Goal: Task Accomplishment & Management: Complete application form

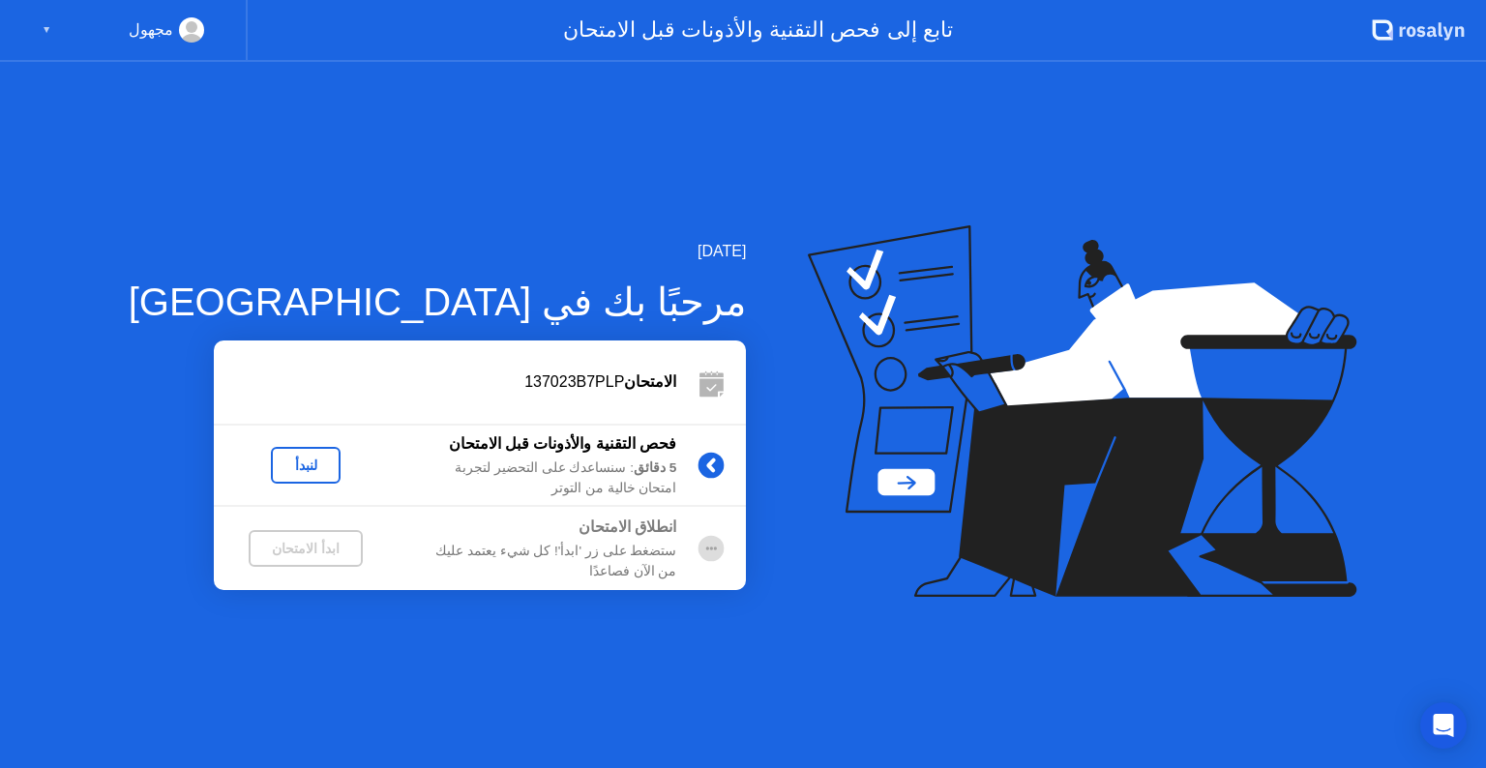
click at [279, 468] on div "لنبدأ" at bounding box center [306, 465] width 54 height 15
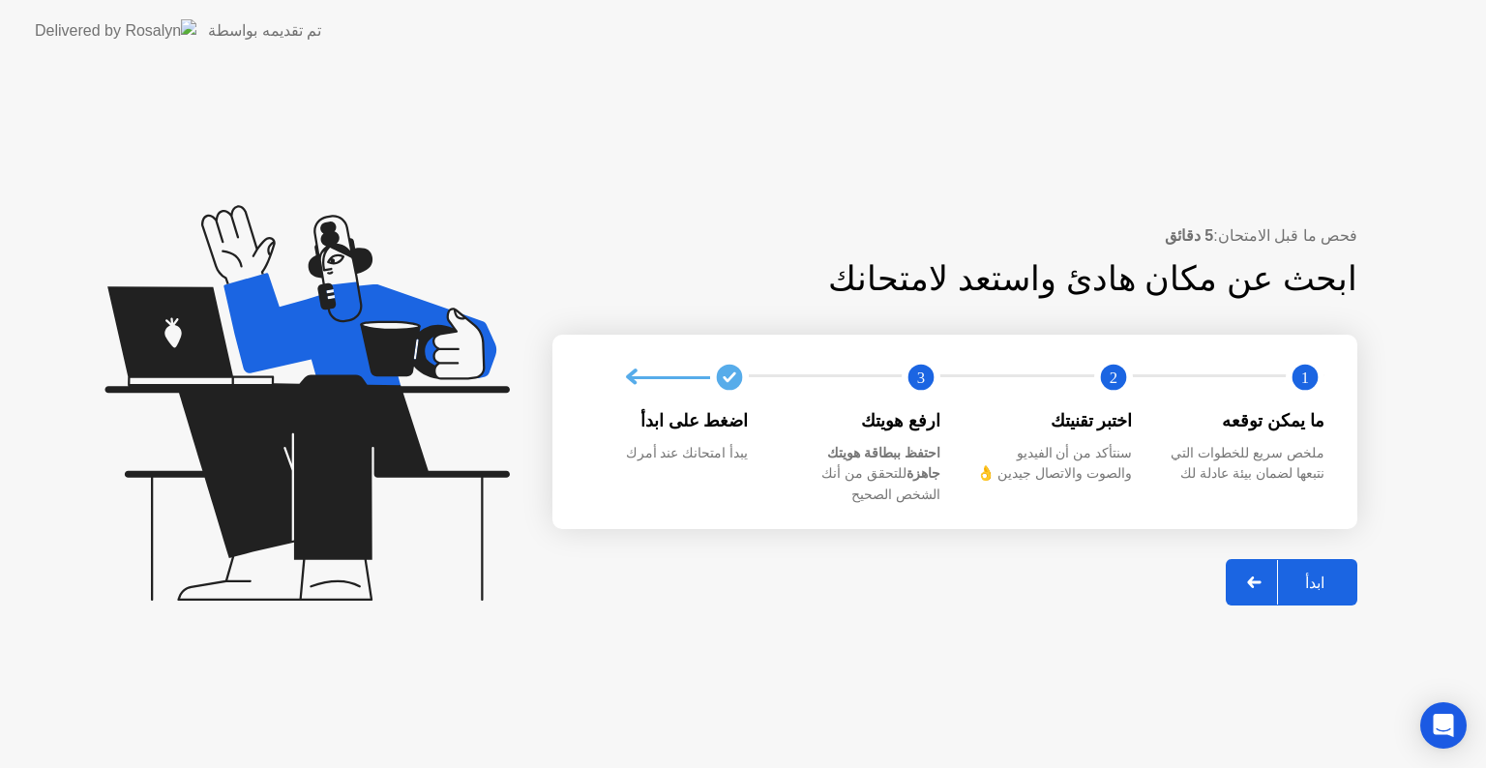
click at [1258, 578] on div at bounding box center [1254, 582] width 46 height 44
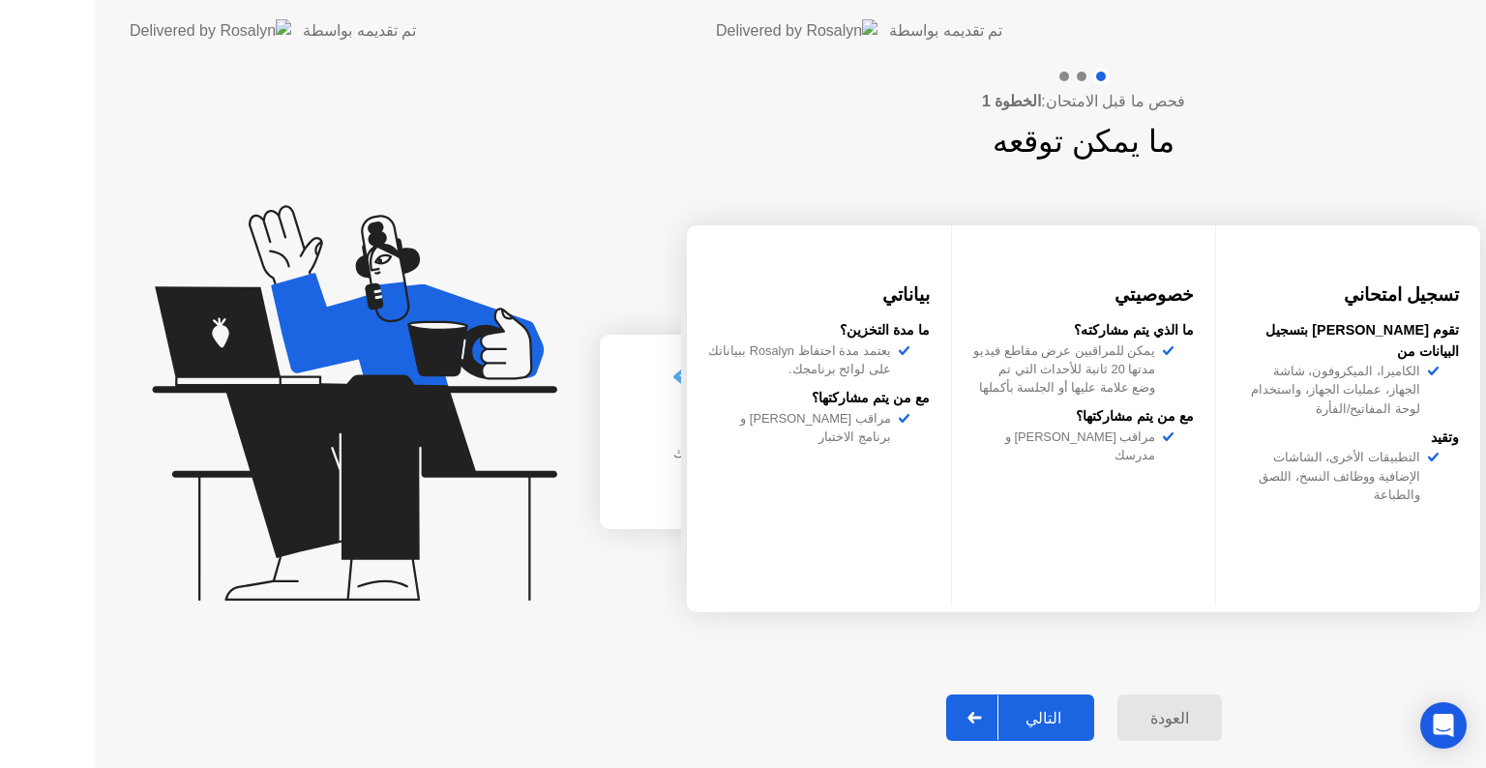
click at [1258, 578] on div "فحص ما قبل الامتحان: الخطوة 1 ما يمكن توقعه تسجيل امتحاني تقوم [PERSON_NAME] بت…" at bounding box center [1083, 415] width 805 height 706
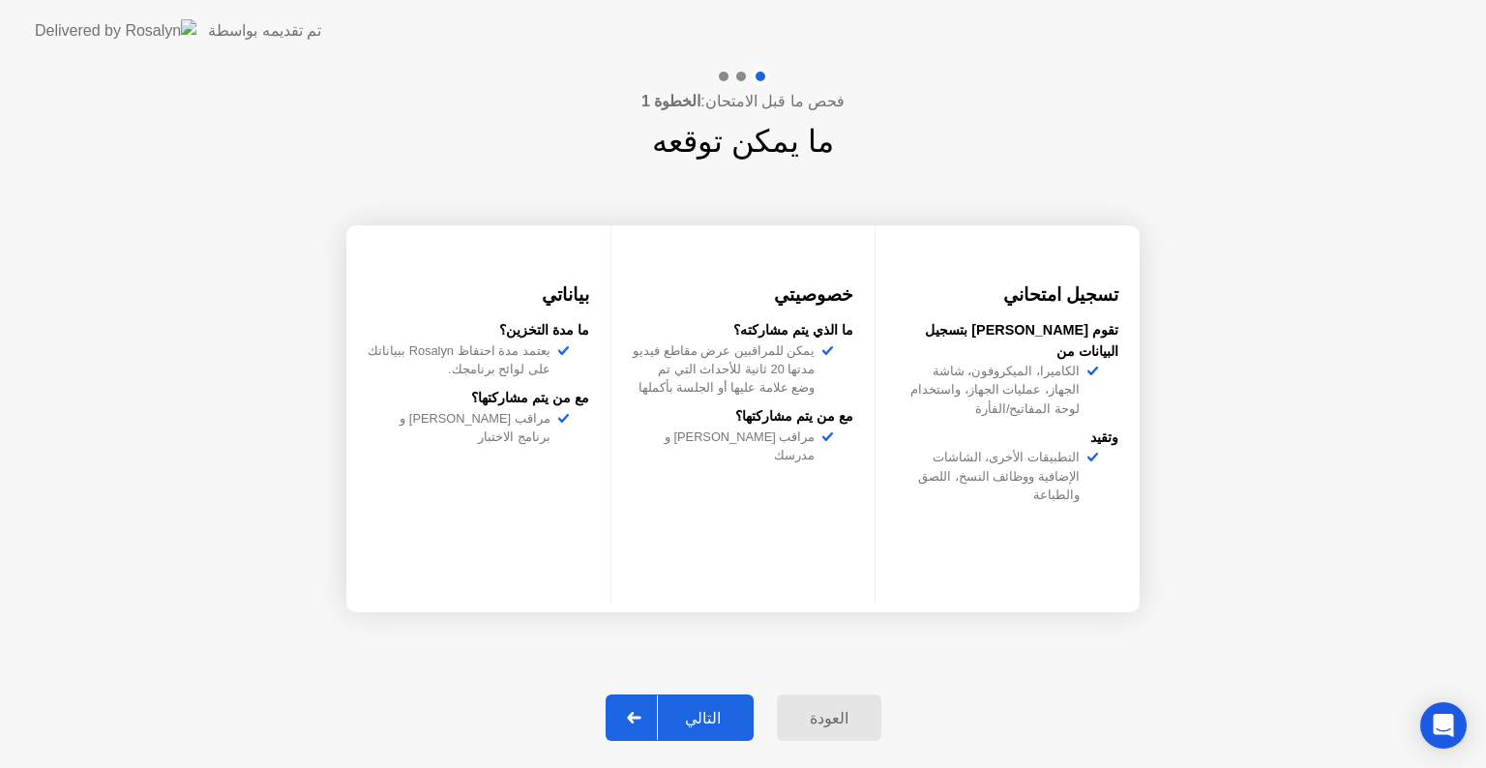
click at [639, 712] on icon at bounding box center [634, 718] width 15 height 12
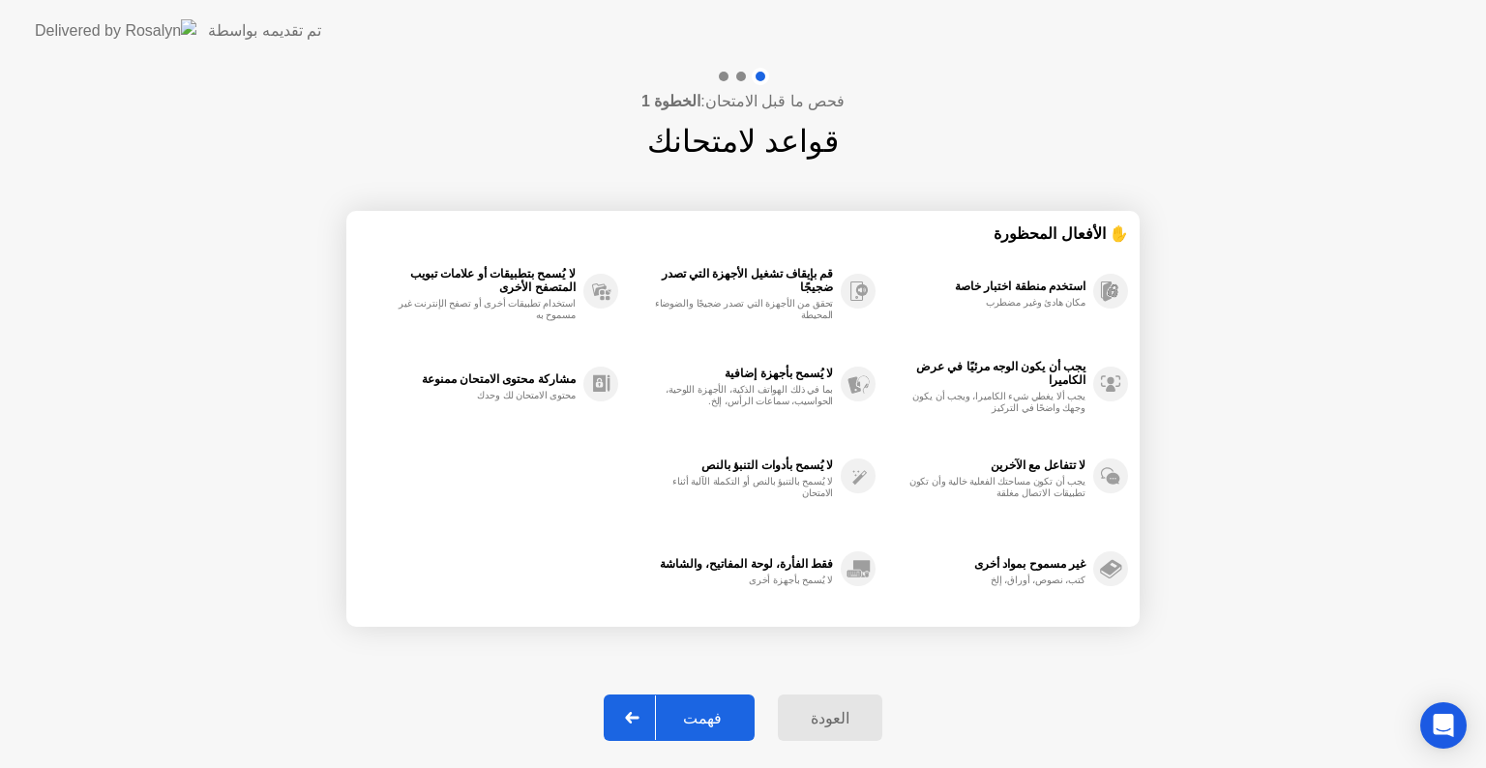
click at [639, 712] on icon at bounding box center [632, 718] width 15 height 12
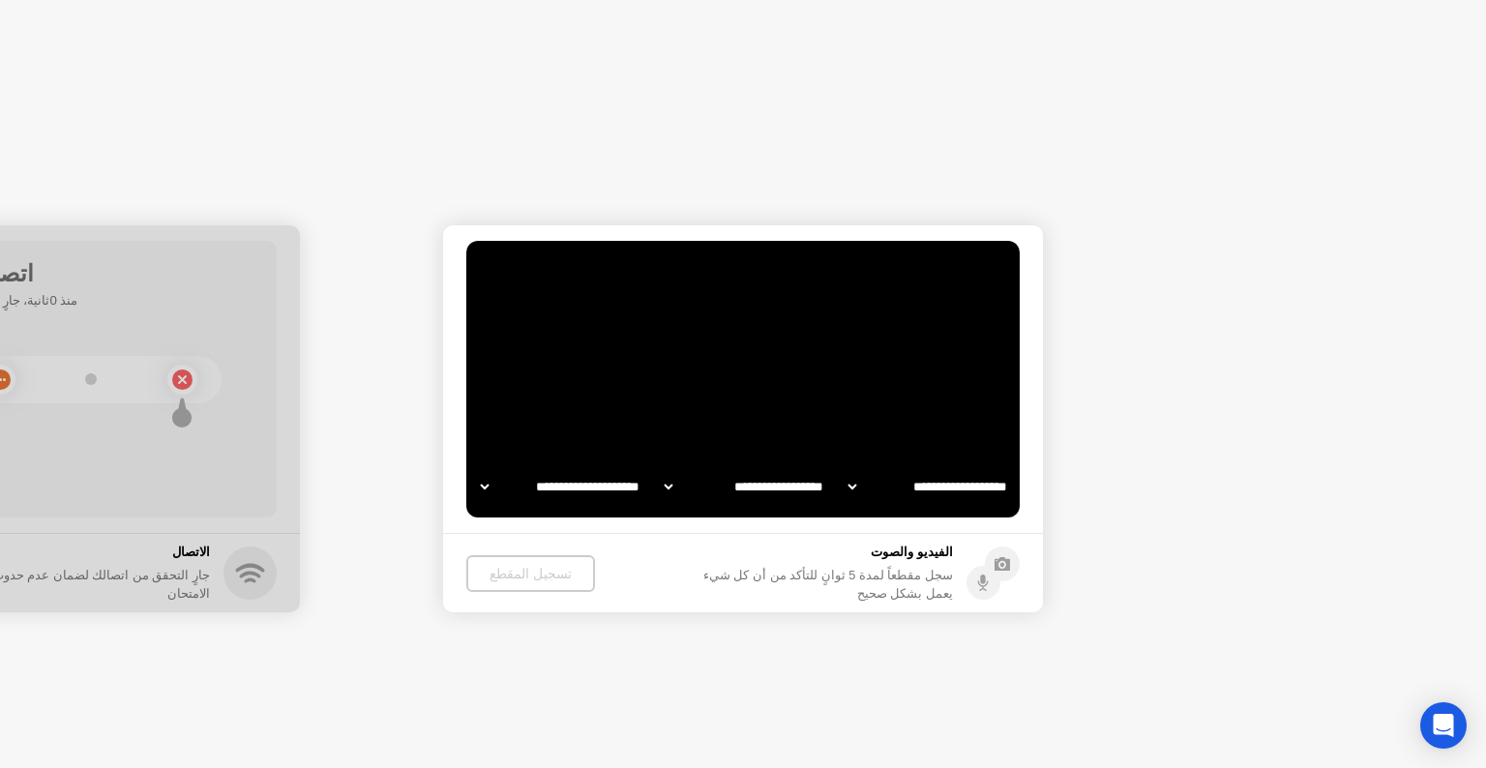
select select "**********"
select select "*******"
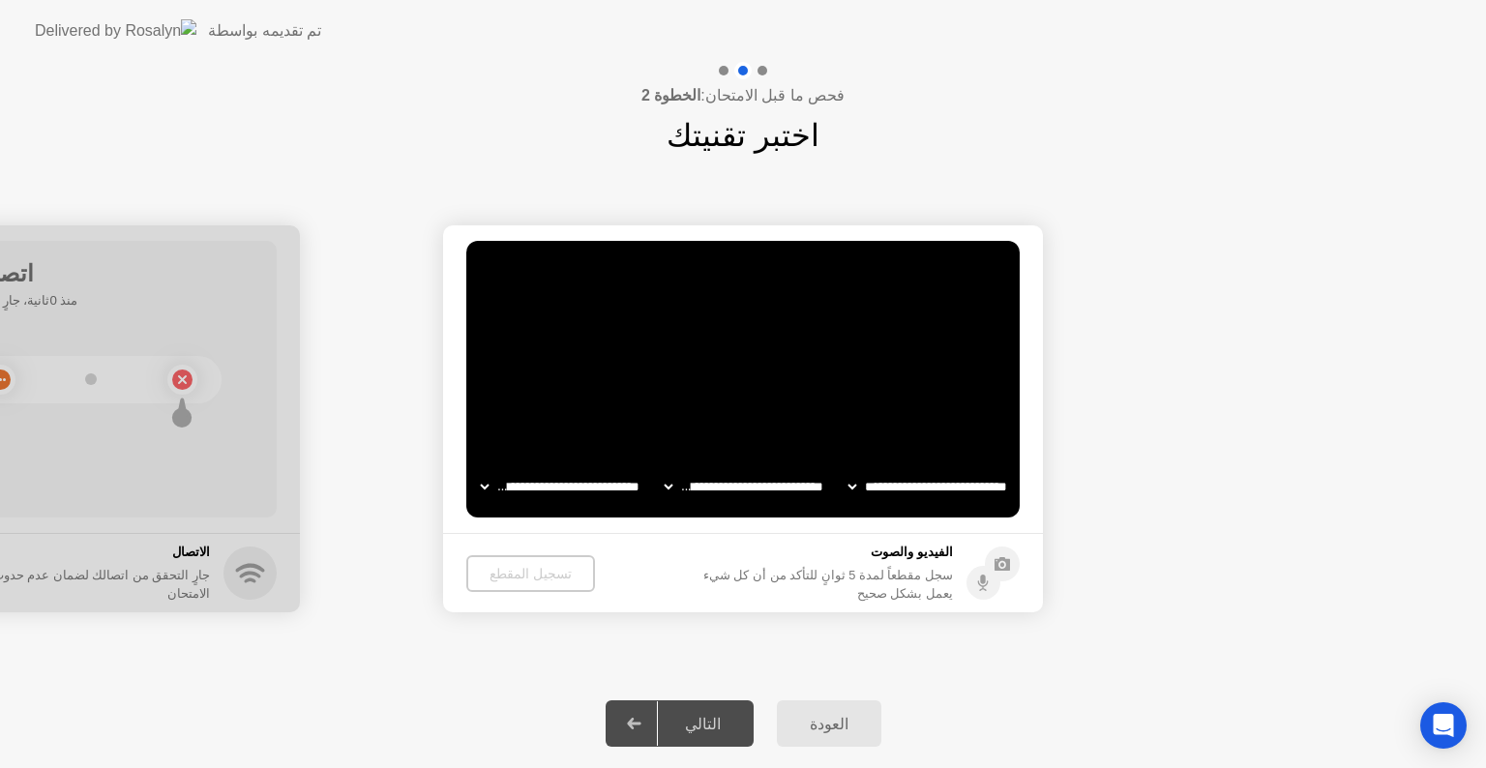
click at [864, 488] on select "**********" at bounding box center [927, 486] width 165 height 39
click at [845, 467] on select "**********" at bounding box center [927, 486] width 165 height 39
click at [886, 481] on select "**********" at bounding box center [927, 486] width 165 height 39
click at [845, 467] on select "**********" at bounding box center [927, 486] width 165 height 39
click at [503, 569] on div "تسجيل المقطع" at bounding box center [529, 573] width 113 height 15
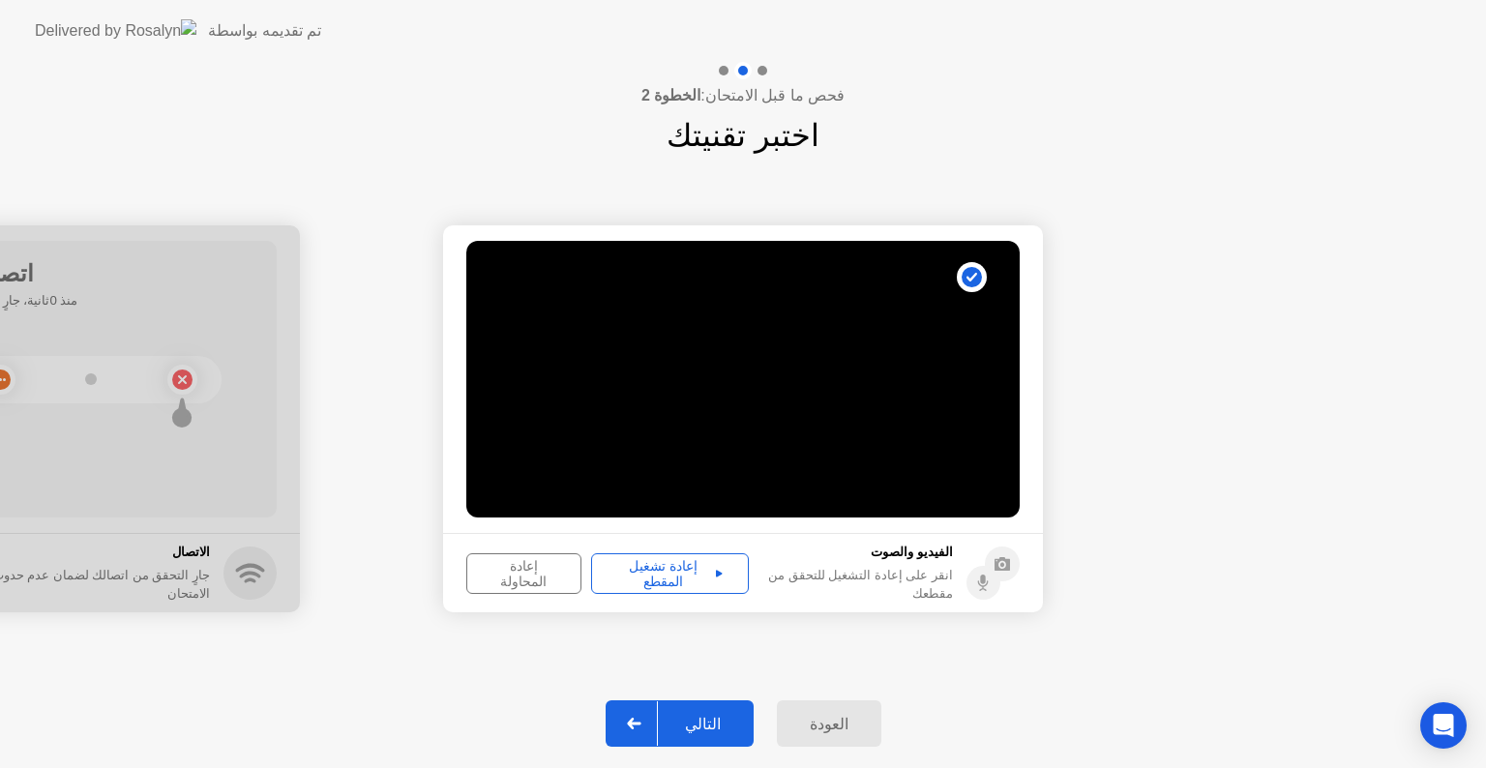
click at [673, 733] on div "التالي" at bounding box center [703, 724] width 90 height 18
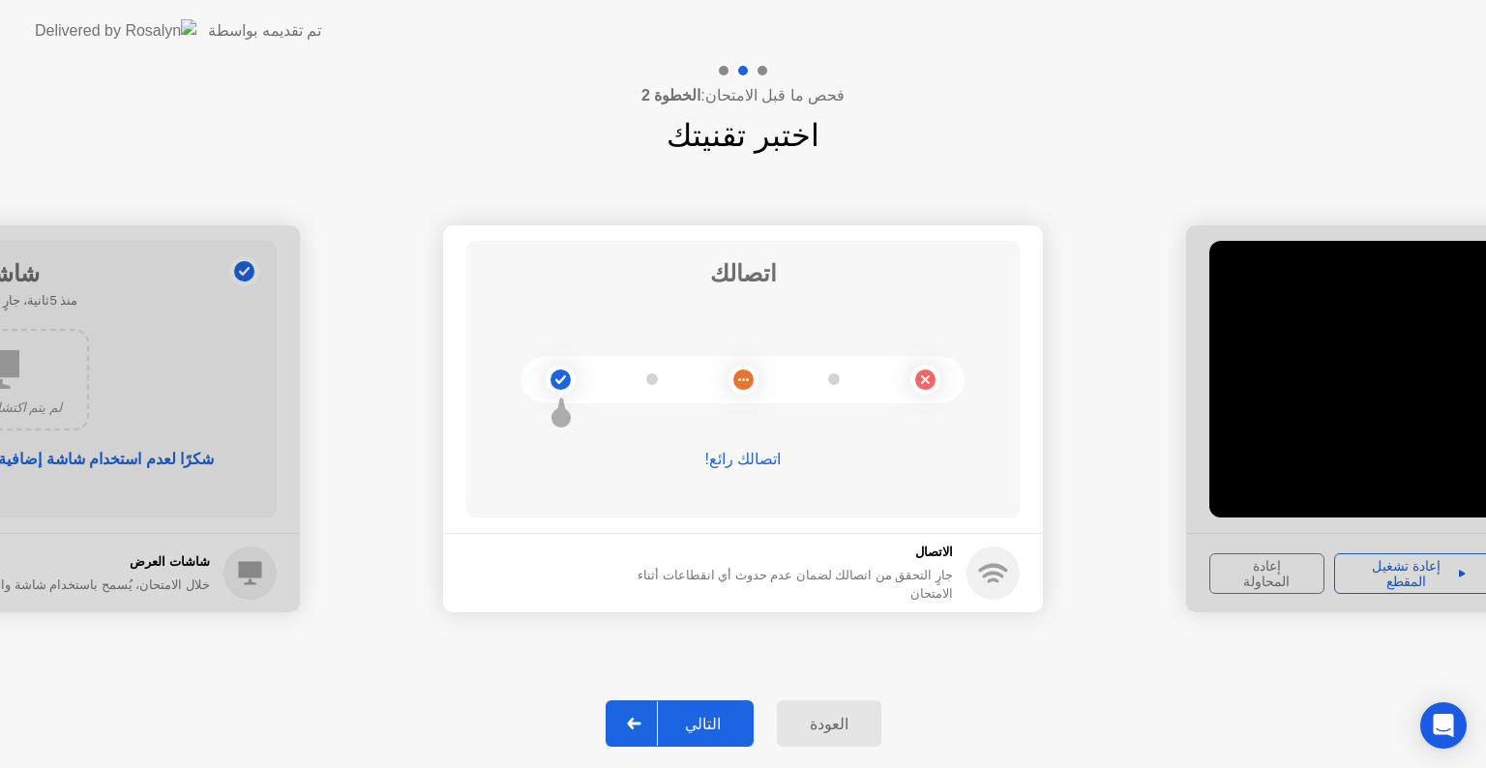
click at [658, 720] on div at bounding box center [634, 723] width 46 height 44
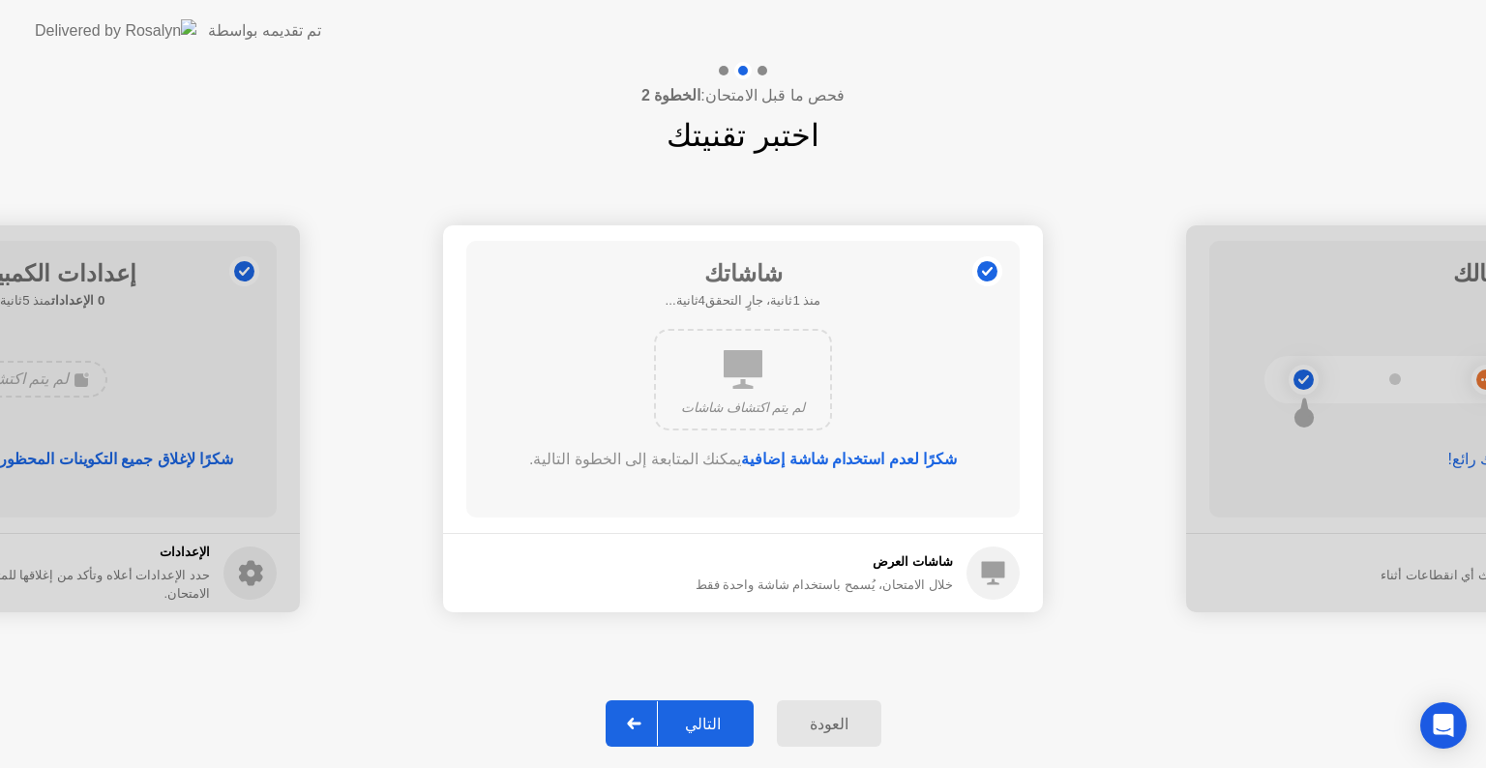
click at [658, 720] on div at bounding box center [634, 723] width 46 height 44
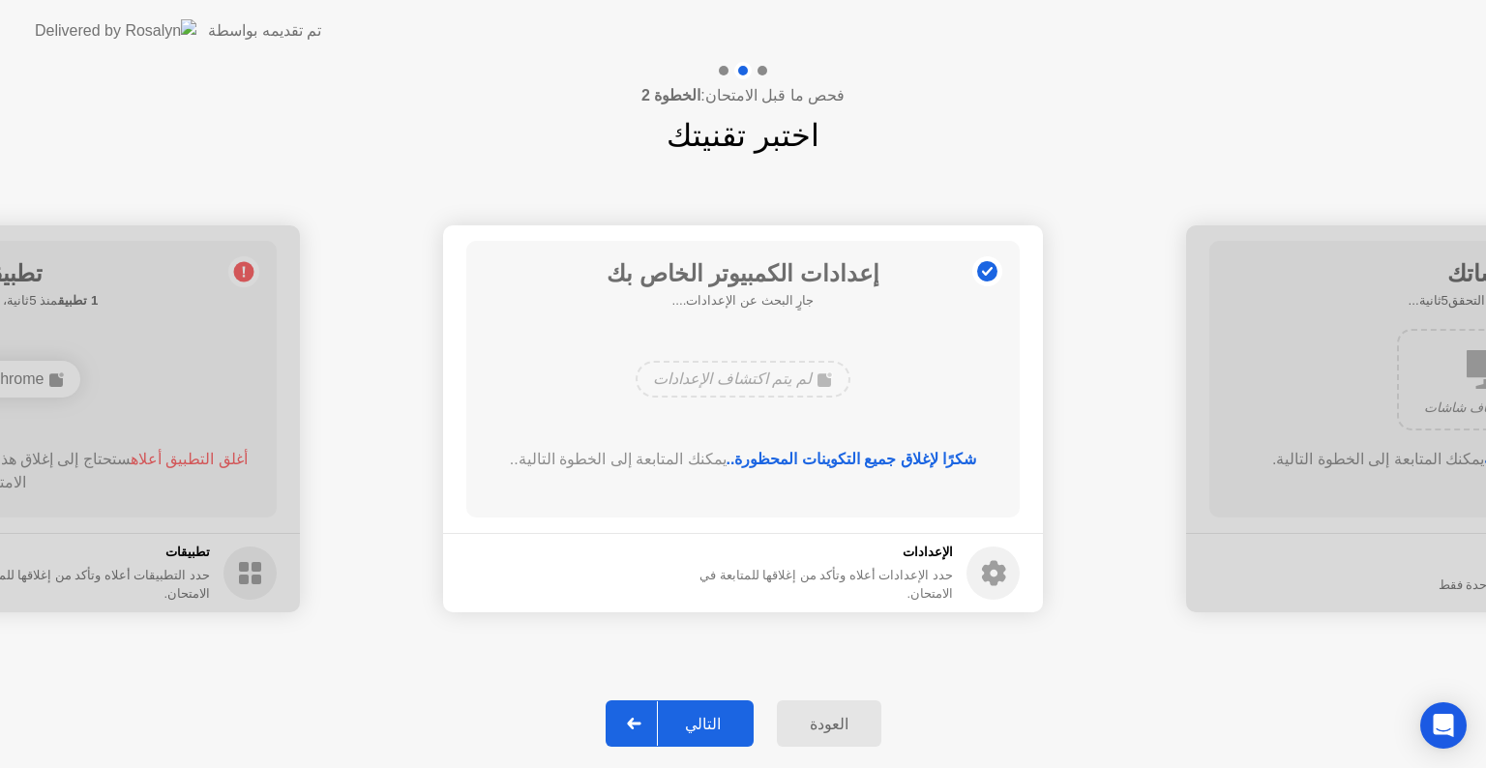
click at [658, 720] on div at bounding box center [634, 723] width 46 height 44
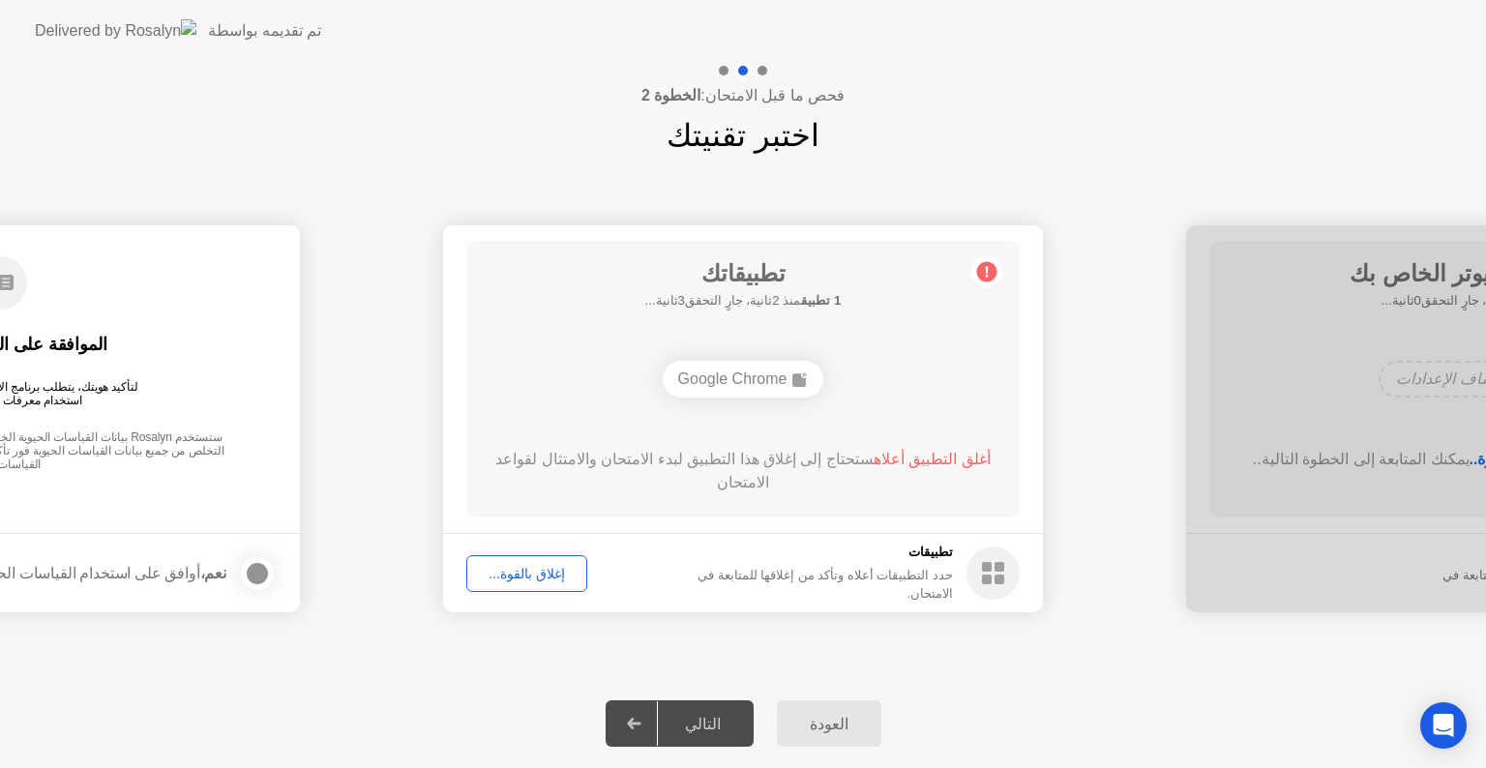
click at [538, 567] on div "إغلاق بالقوة..." at bounding box center [526, 573] width 107 height 15
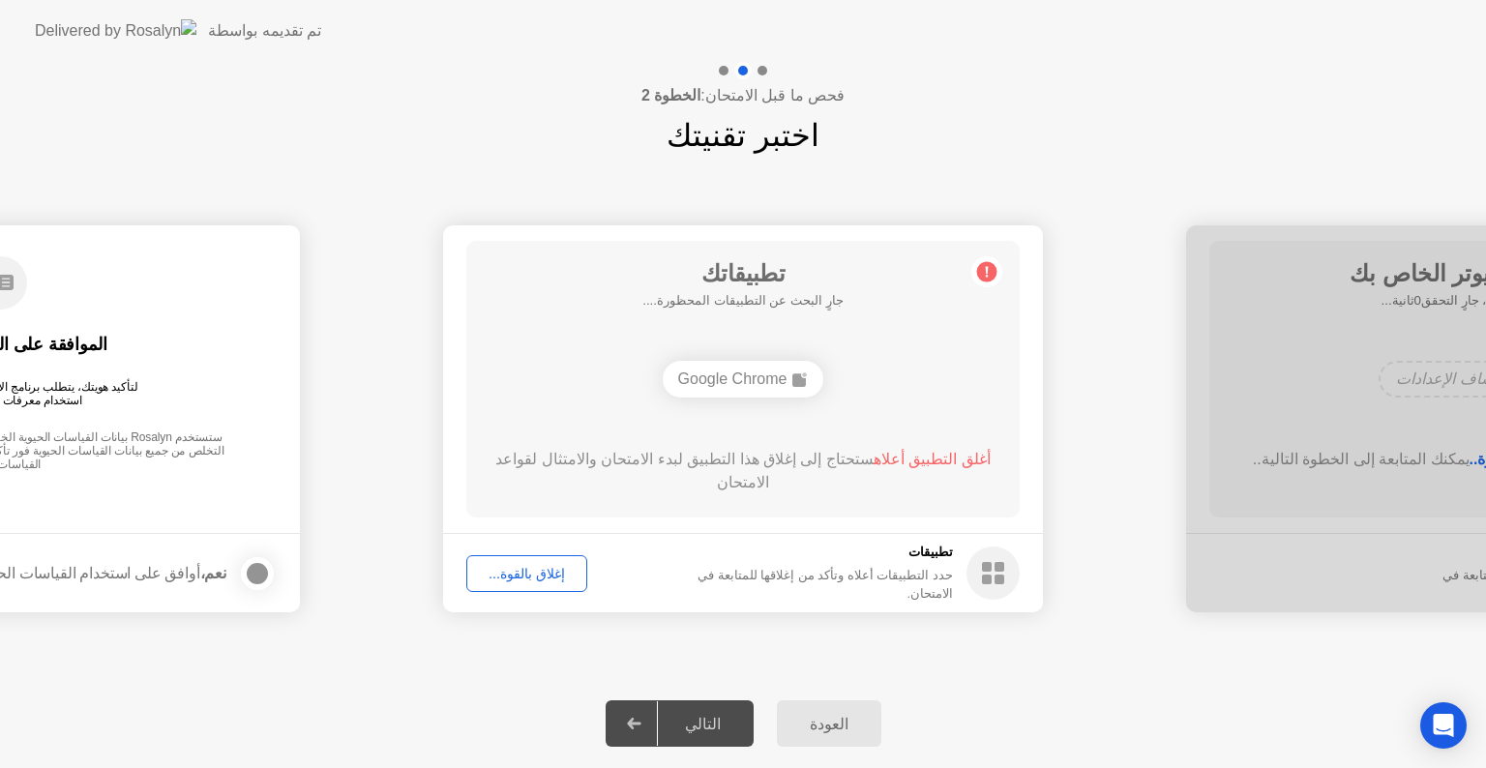
click at [531, 575] on div "إغلاق بالقوة..." at bounding box center [526, 573] width 107 height 15
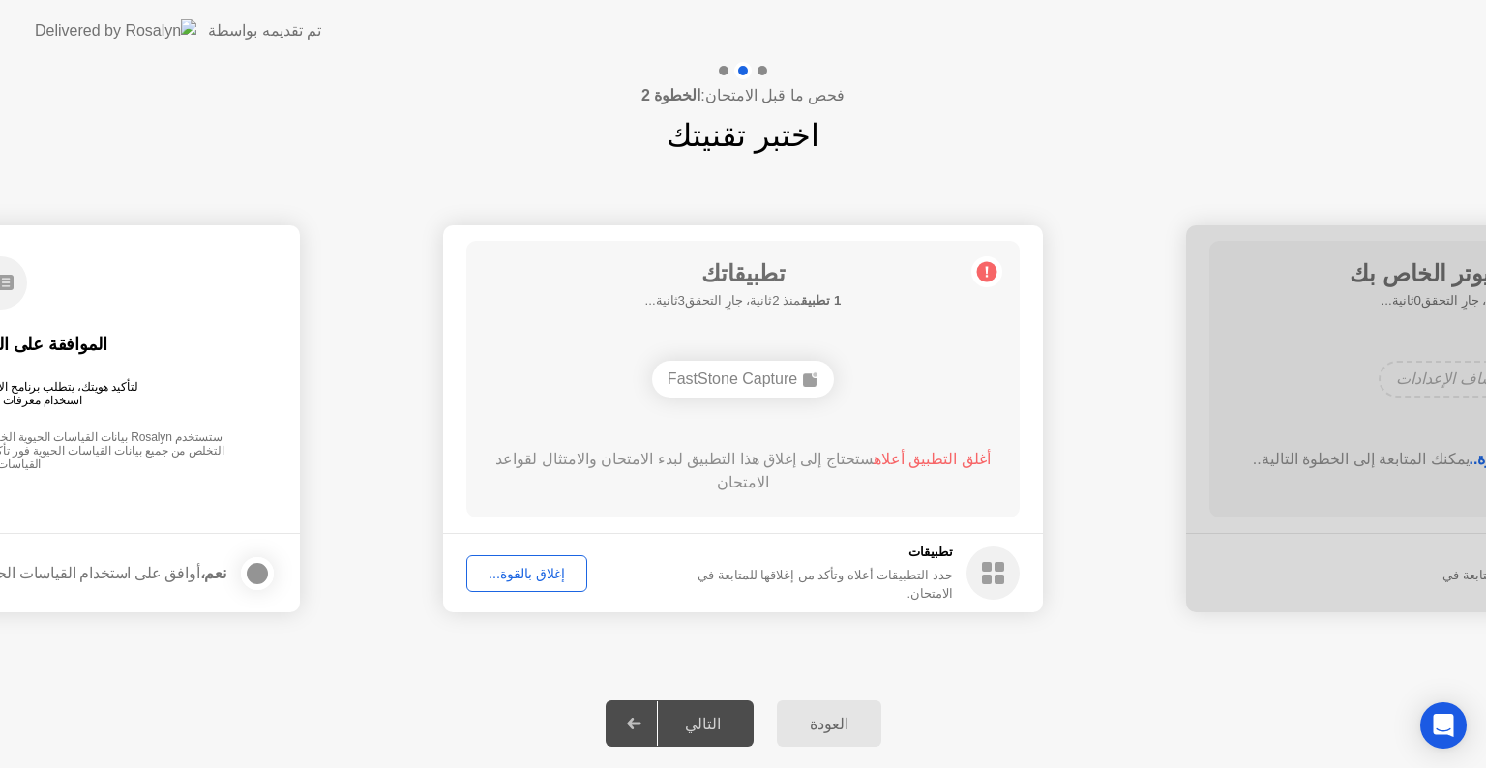
click at [516, 572] on div "إغلاق بالقوة..." at bounding box center [526, 573] width 107 height 15
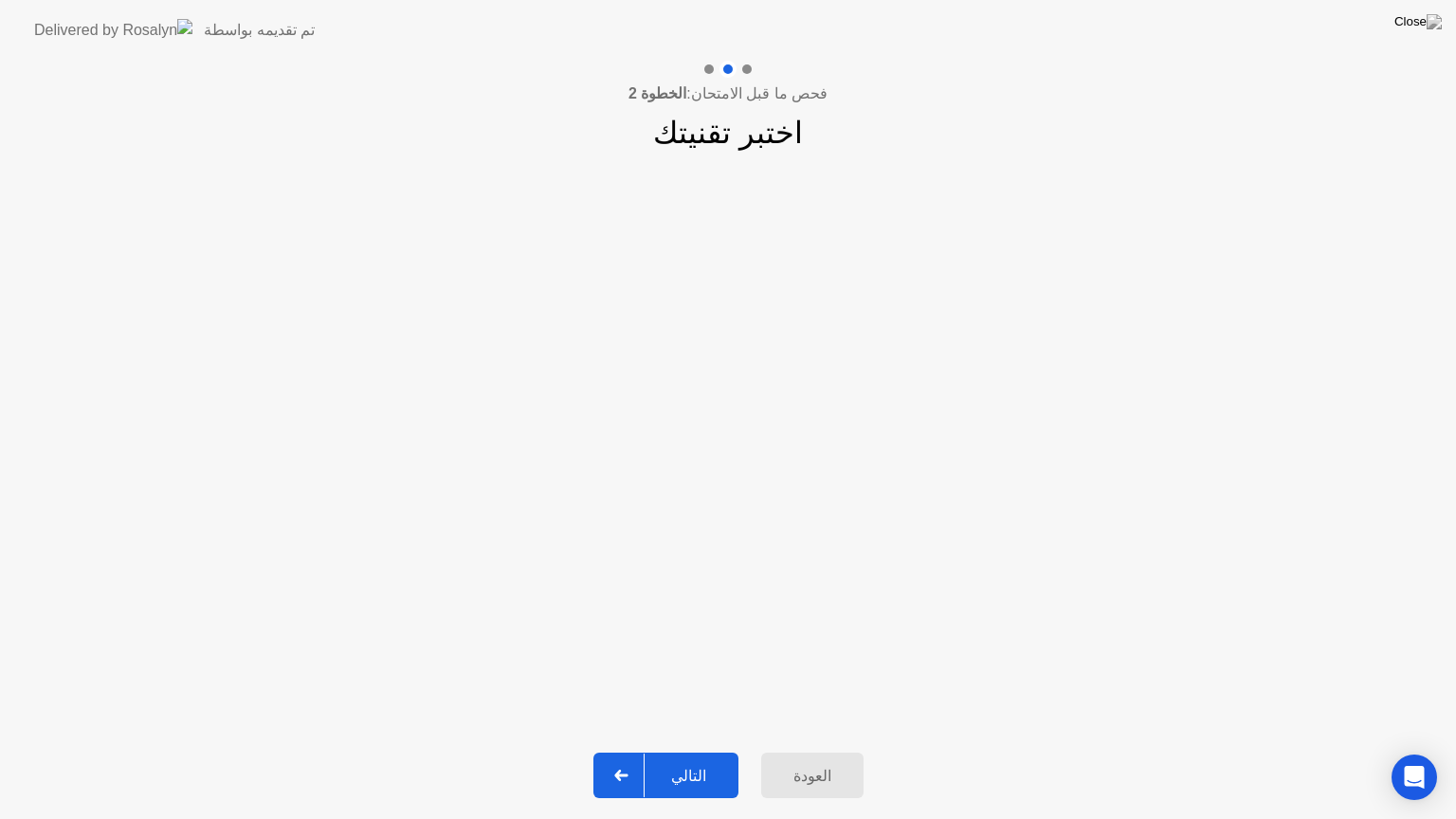
click at [645, 751] on div at bounding box center [621, 775] width 45 height 43
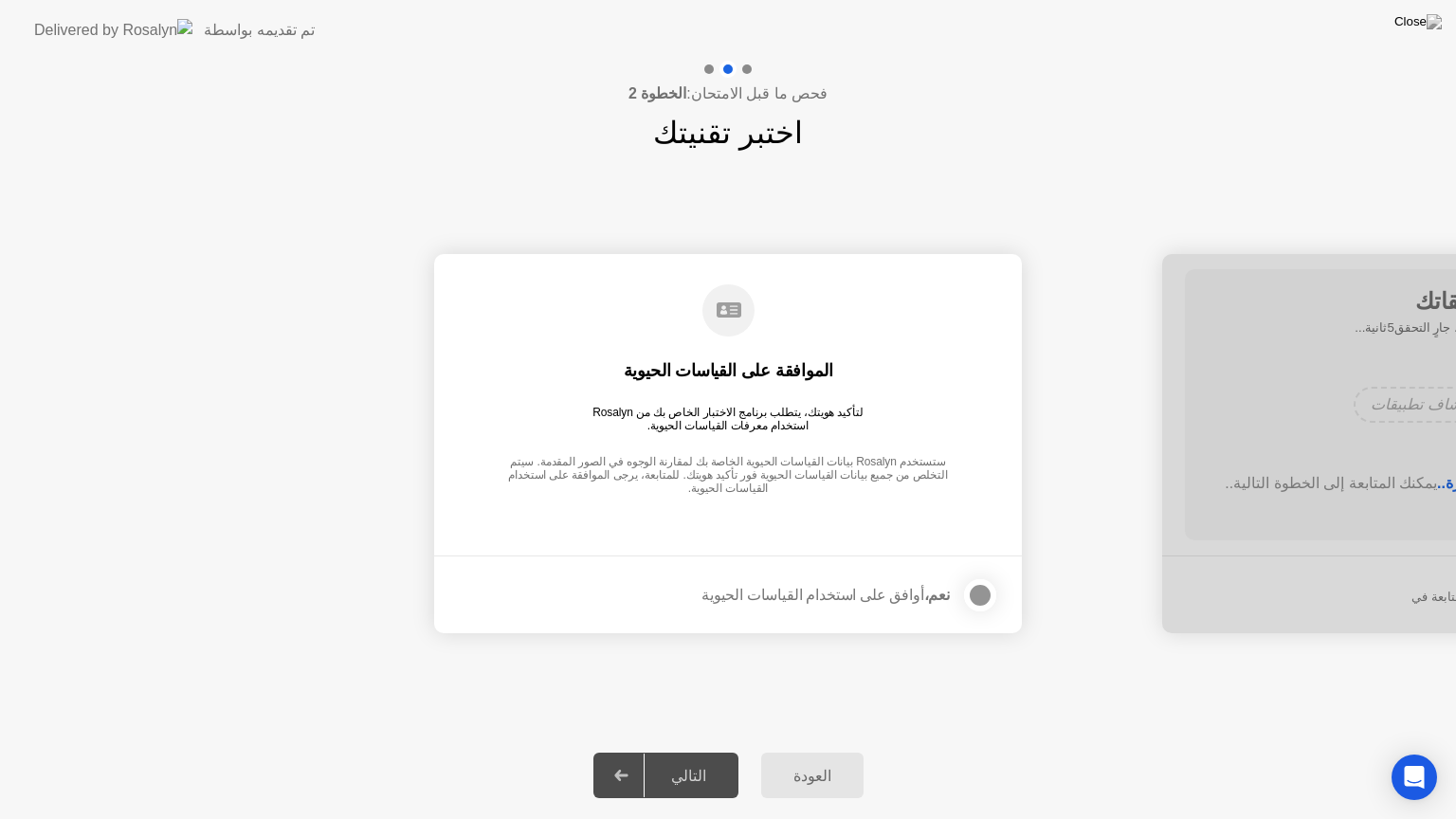
click at [645, 751] on div at bounding box center [621, 775] width 45 height 43
click at [974, 591] on div at bounding box center [980, 595] width 23 height 23
click at [639, 751] on div at bounding box center [621, 775] width 45 height 43
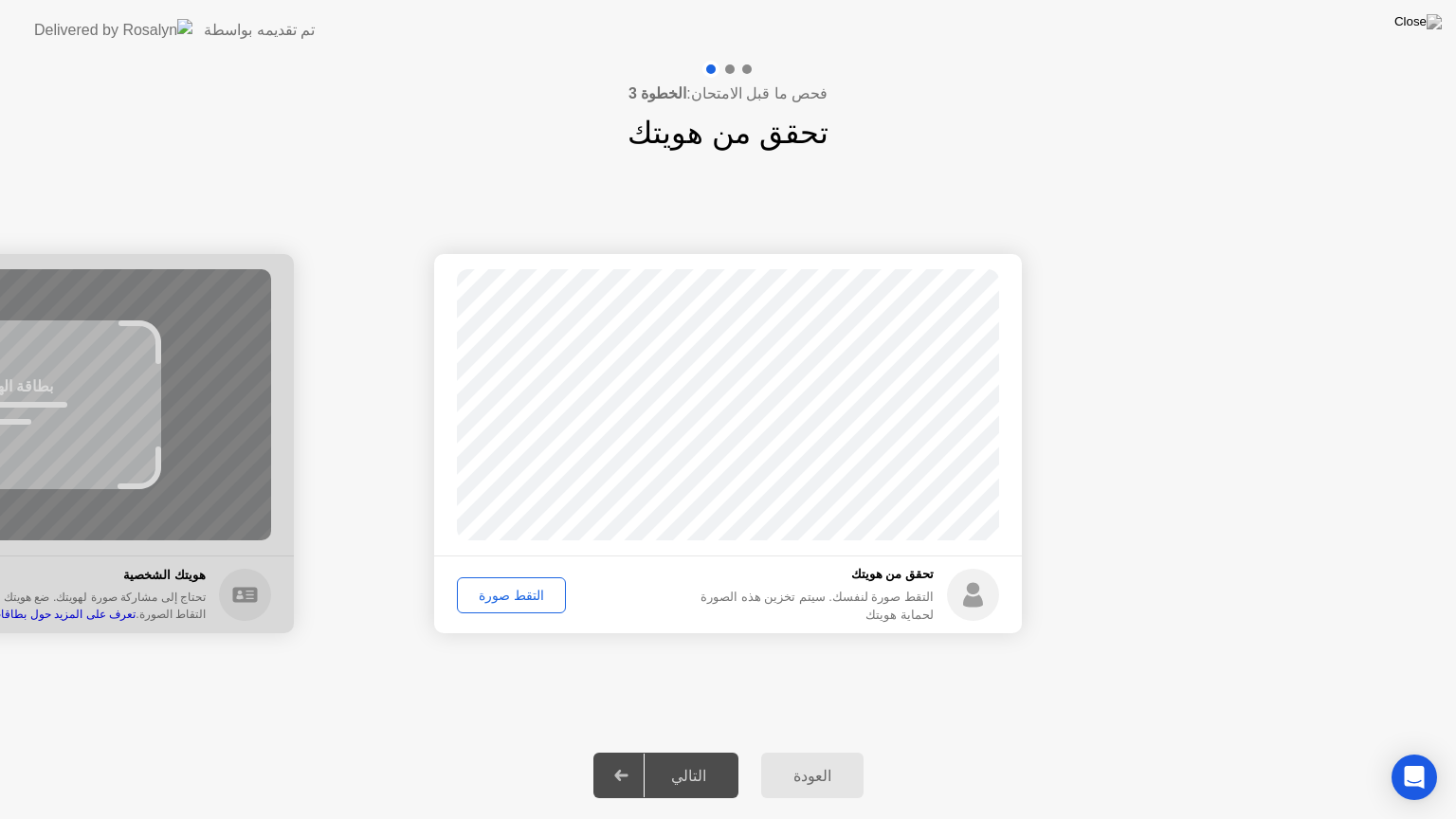
click at [510, 593] on div "التقط صورة" at bounding box center [511, 595] width 96 height 15
click at [639, 751] on div at bounding box center [621, 775] width 45 height 43
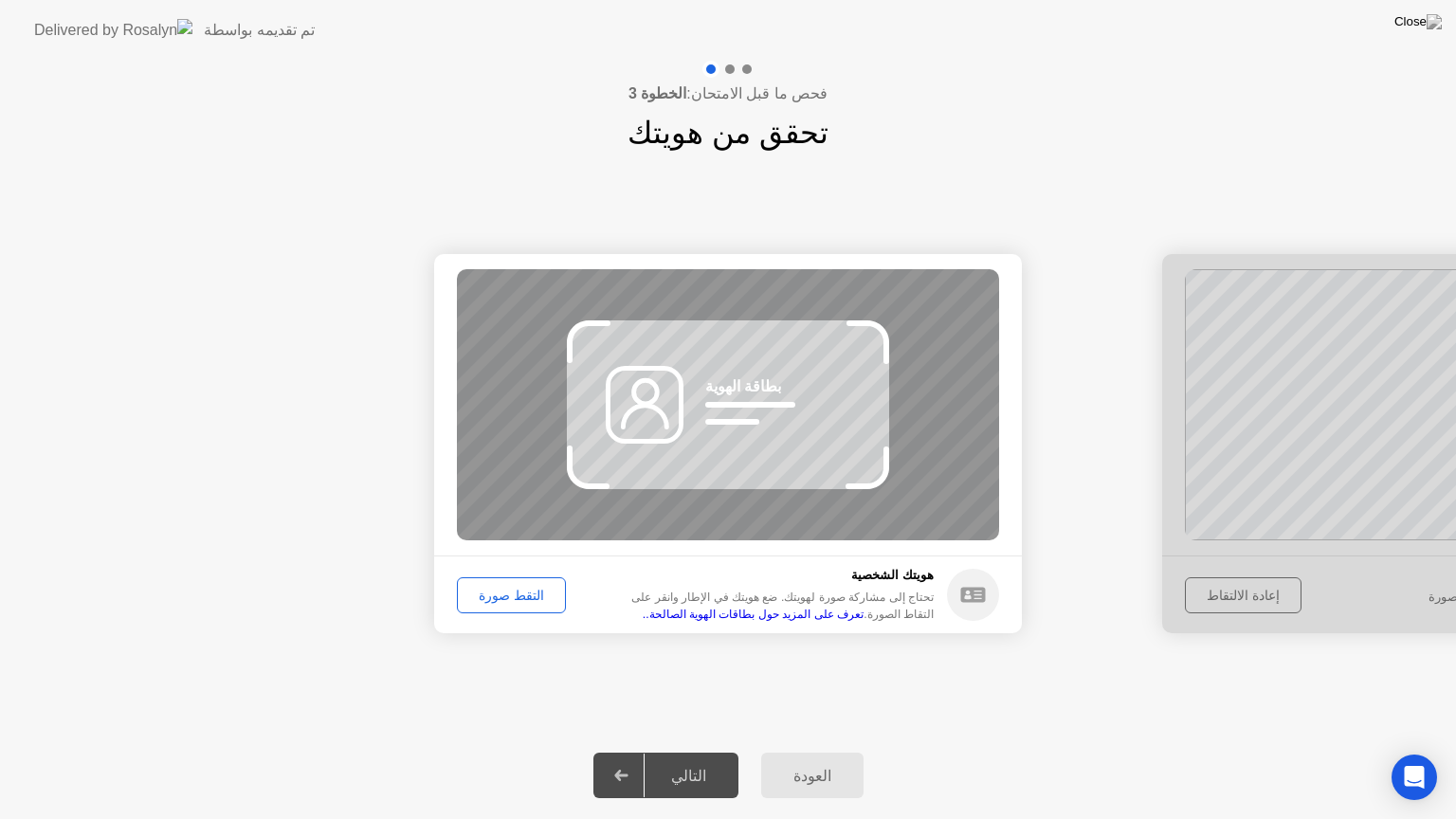
click at [1221, 591] on div at bounding box center [1456, 443] width 588 height 379
click at [817, 751] on div "العودة" at bounding box center [812, 776] width 91 height 18
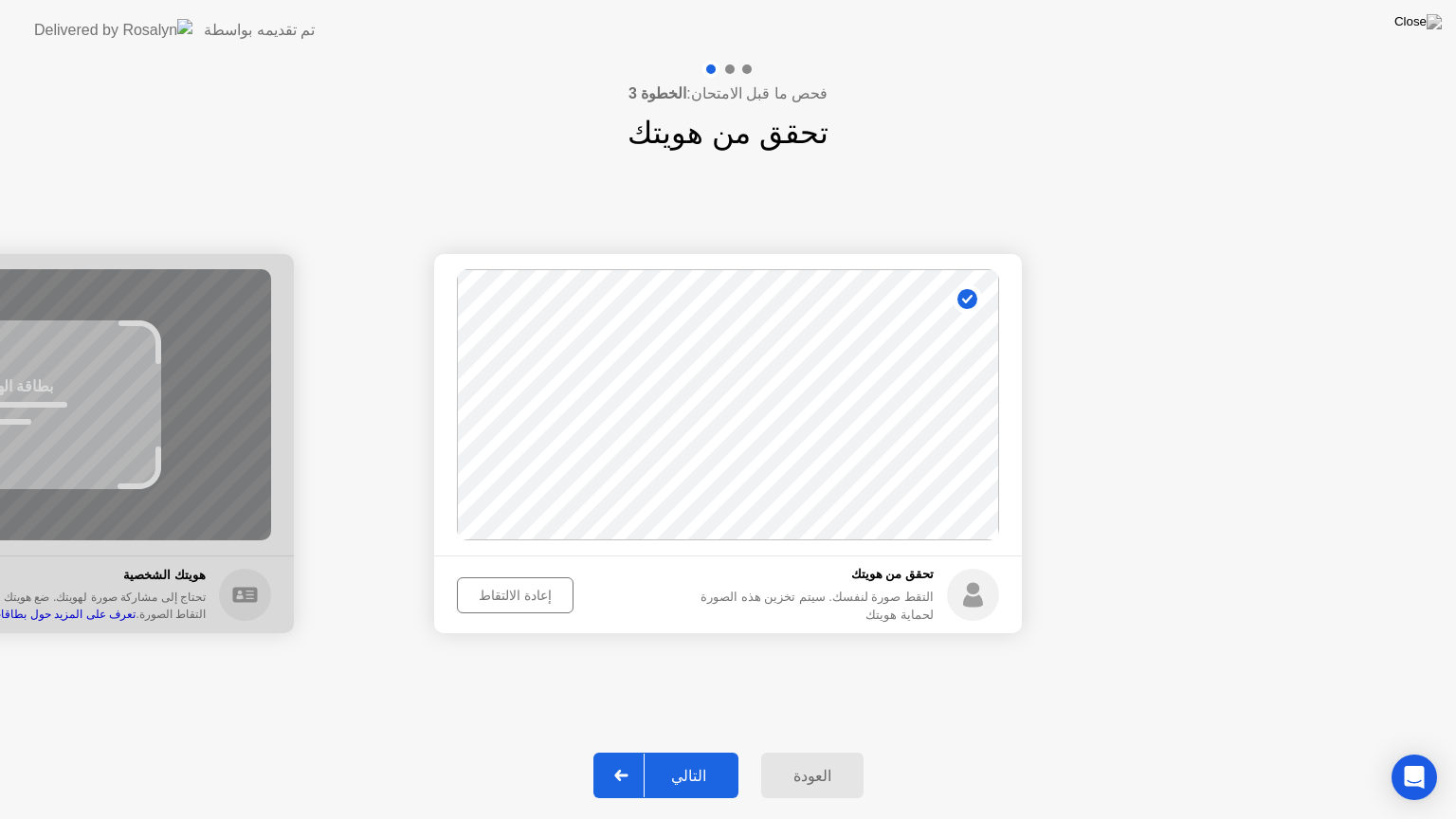
click at [519, 593] on div "إعادة الالتقاط" at bounding box center [514, 595] width 103 height 15
click at [518, 596] on div "التقط صورة" at bounding box center [511, 595] width 96 height 15
click at [640, 751] on div at bounding box center [621, 775] width 45 height 43
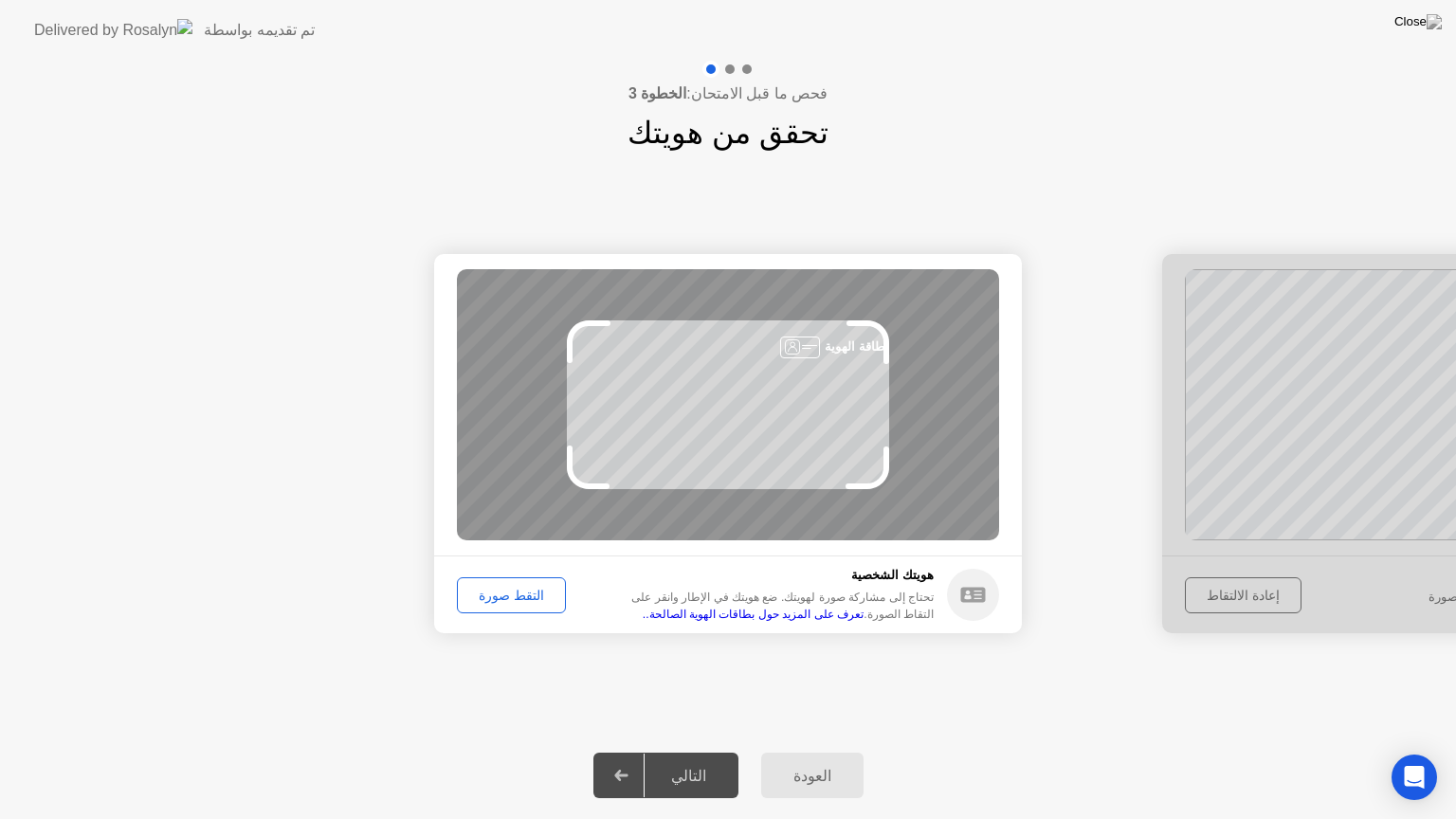
click at [495, 599] on div "التقط صورة" at bounding box center [511, 595] width 96 height 15
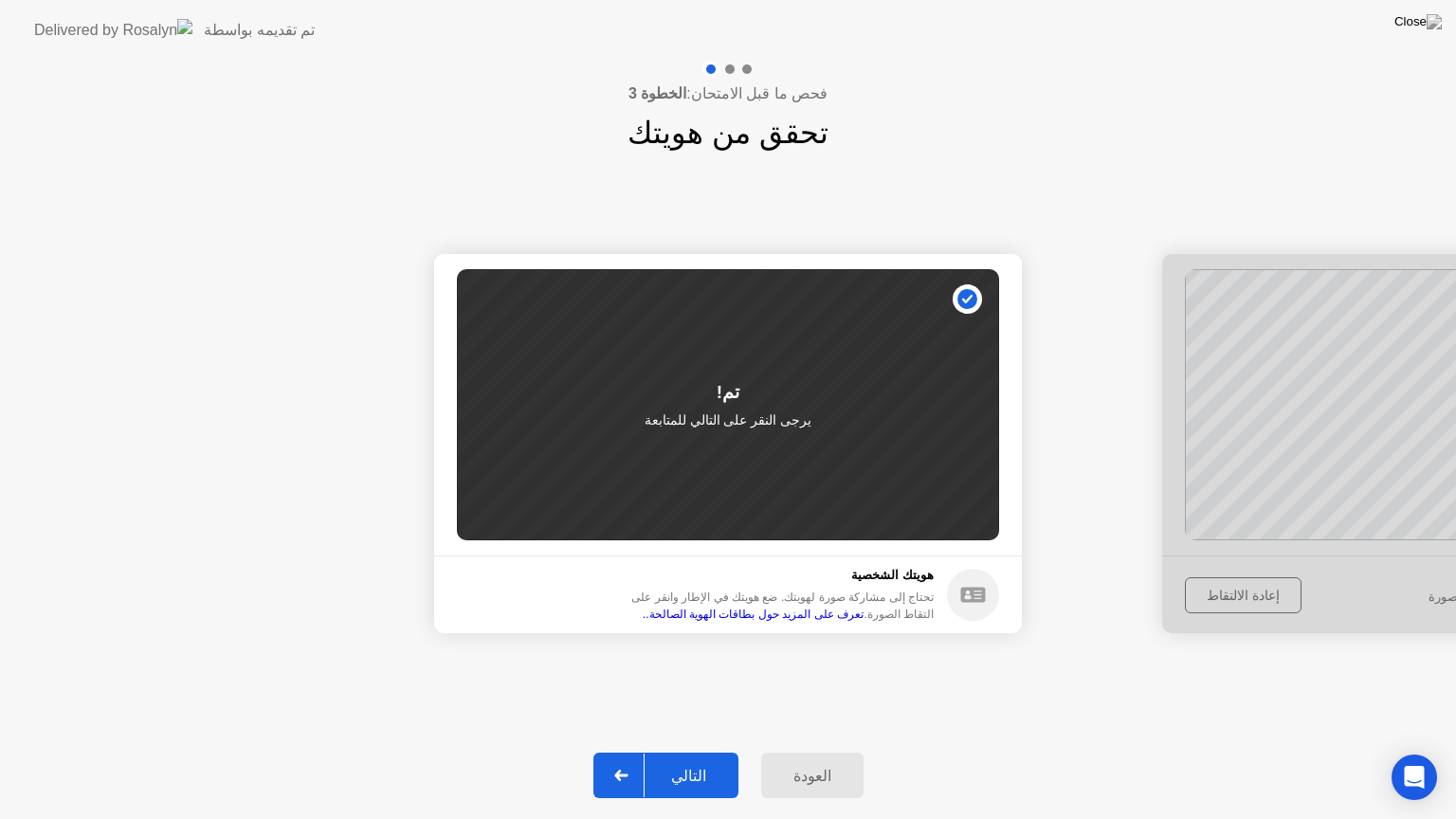
click at [645, 751] on div at bounding box center [621, 775] width 45 height 43
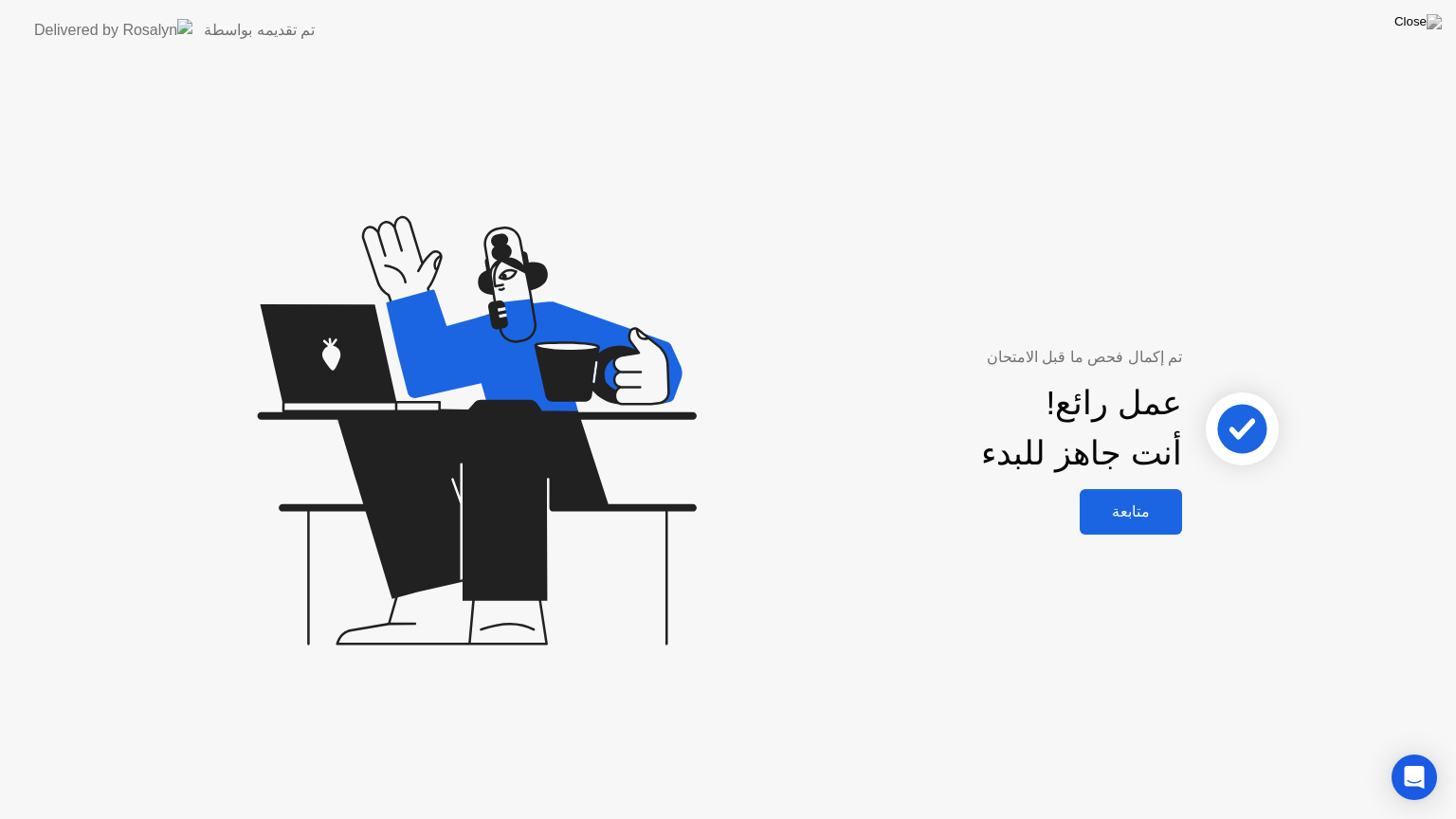
click at [1122, 518] on div "متابعة" at bounding box center [1131, 511] width 91 height 18
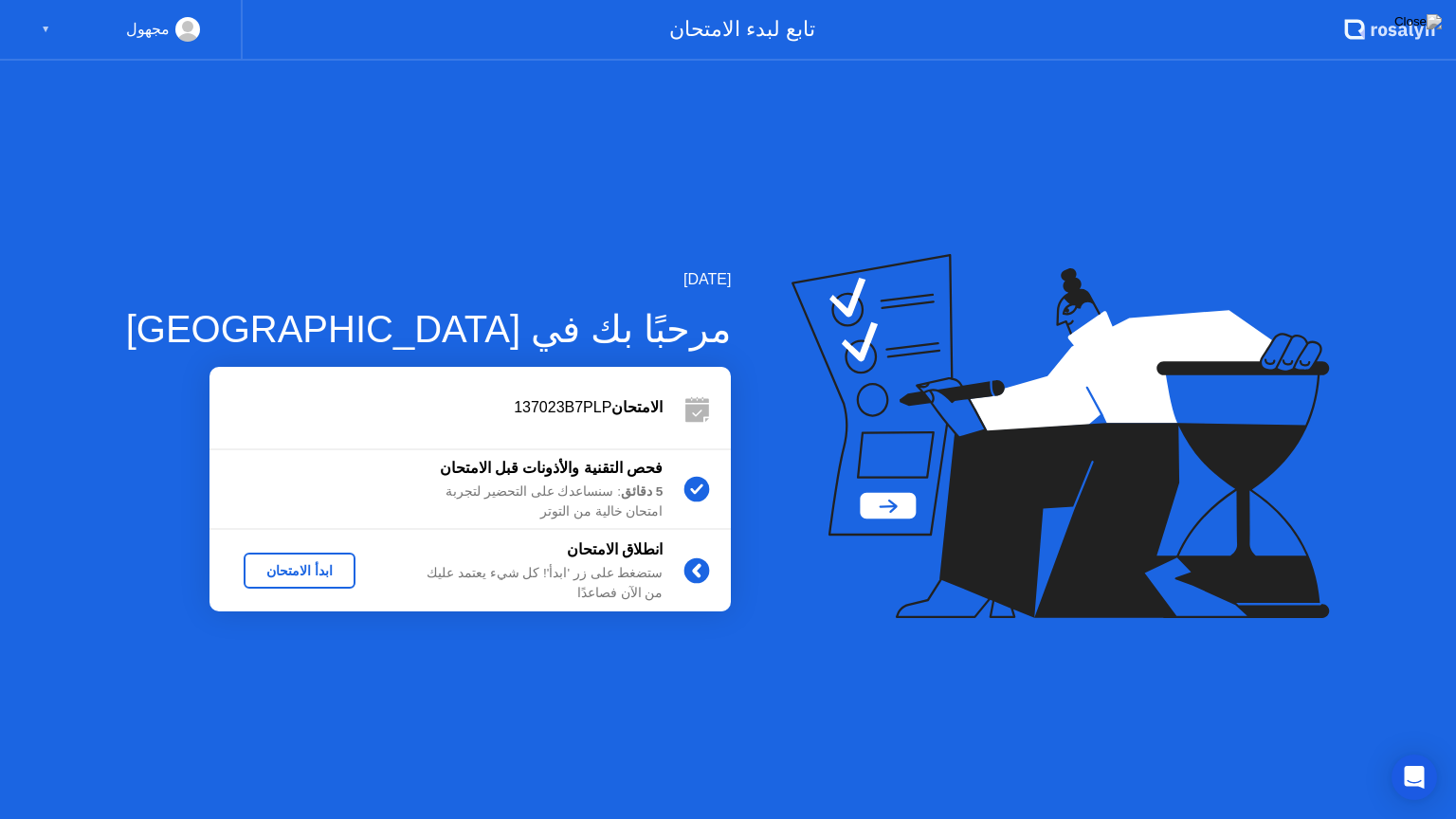
click at [258, 570] on div "ابدأ الامتحان" at bounding box center [299, 570] width 97 height 15
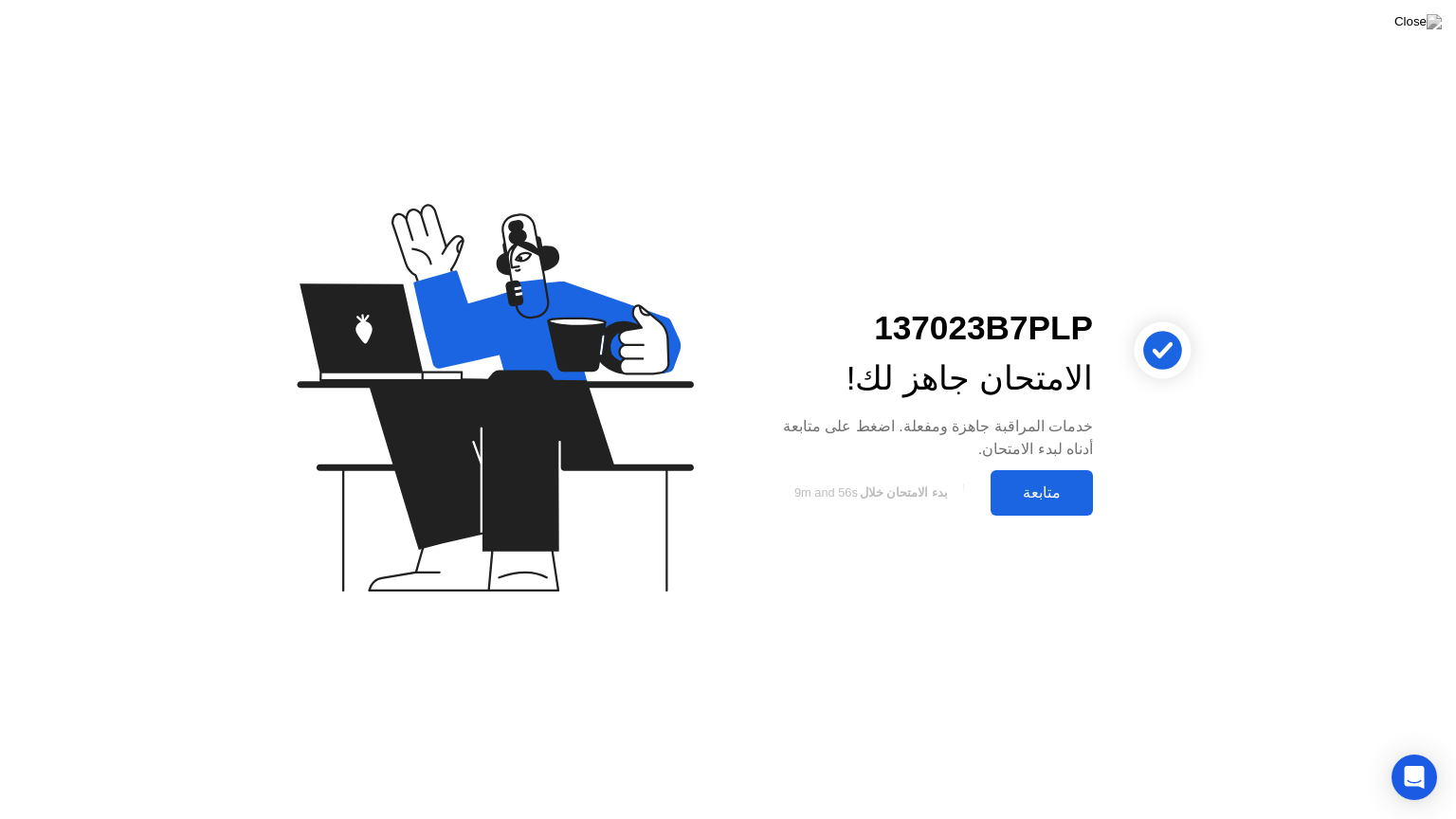
click at [1043, 501] on div "متابعة" at bounding box center [1042, 492] width 91 height 18
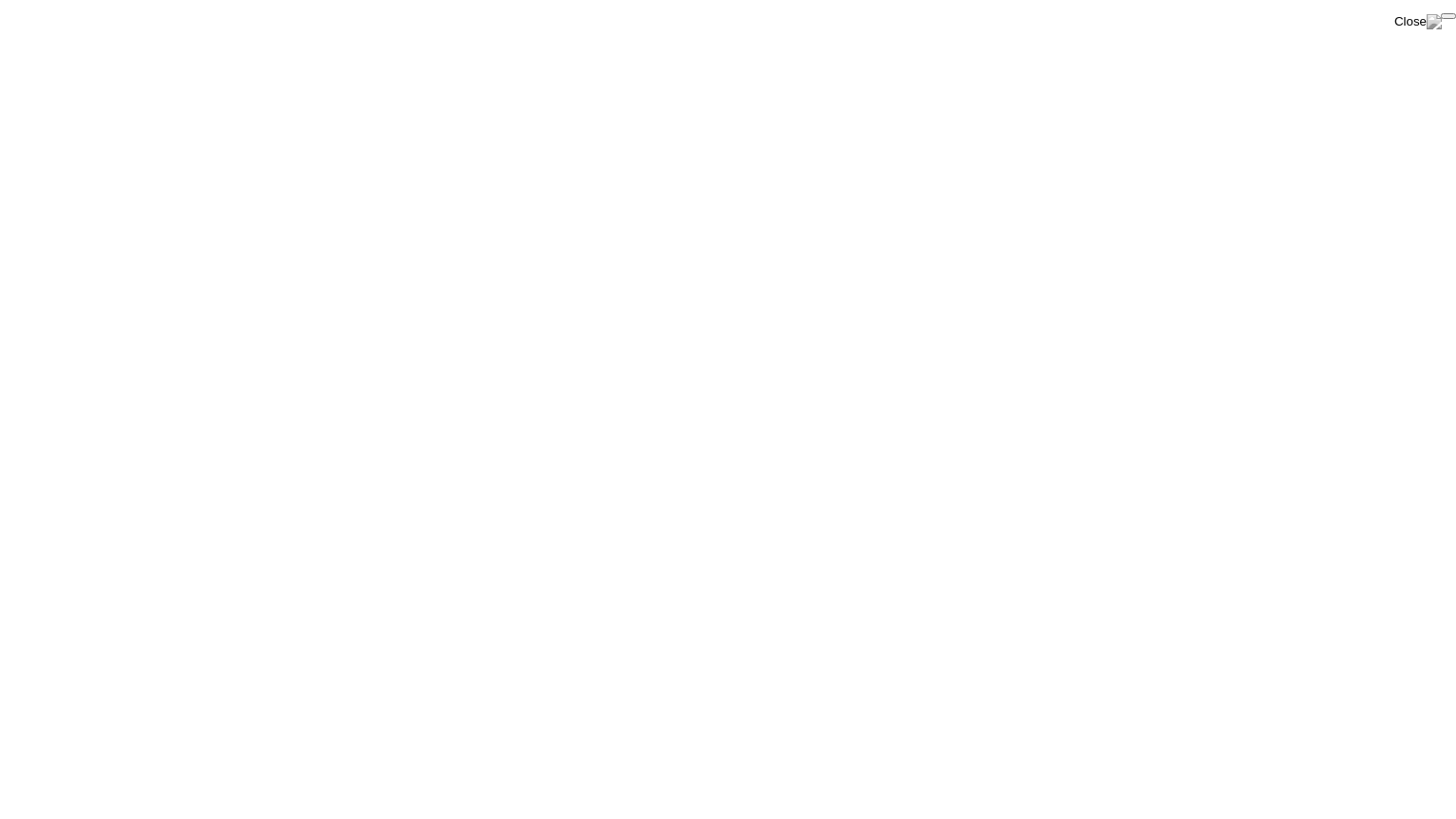
click div "End Proctoring Session"
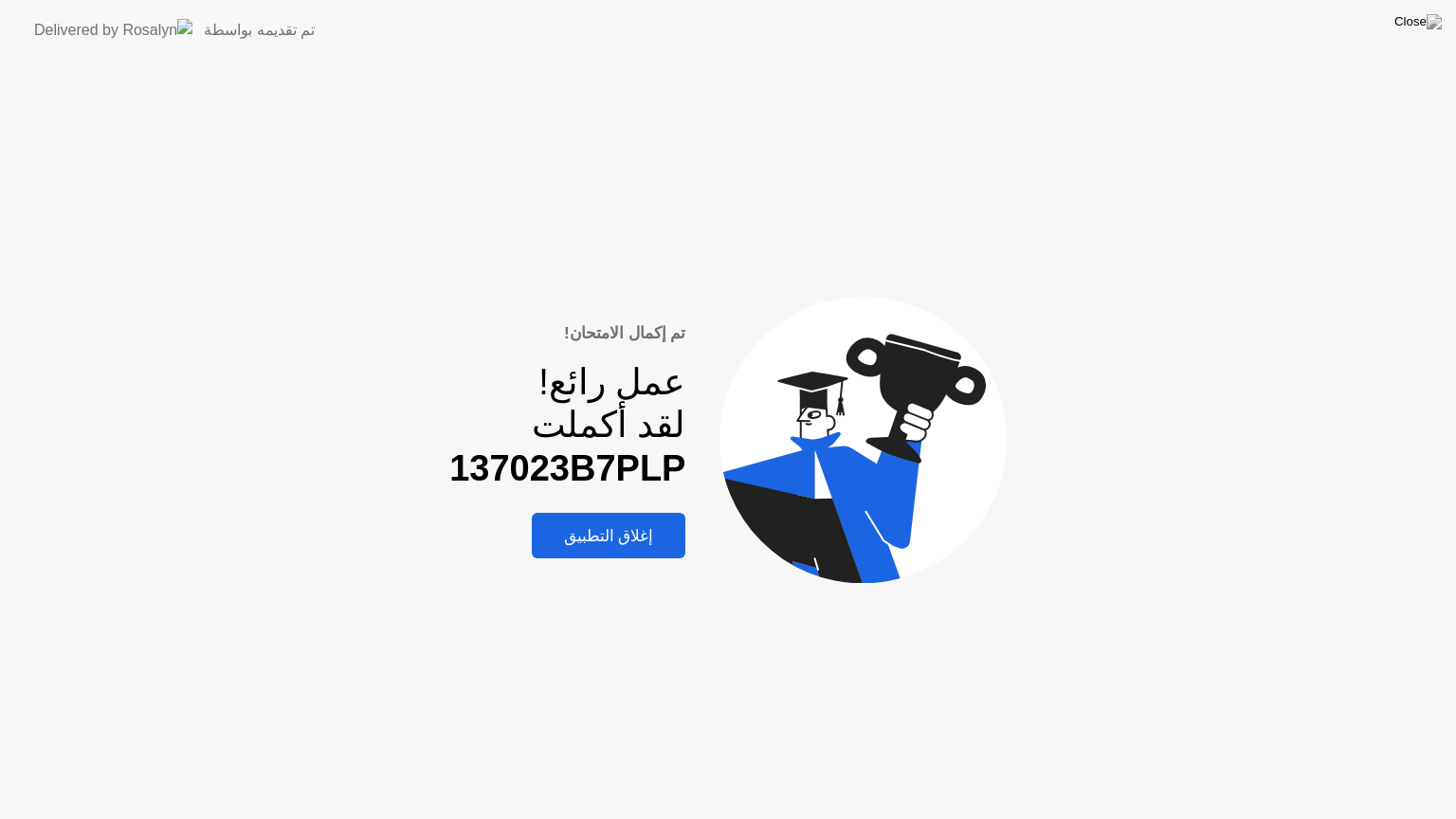
click at [629, 539] on div "إغلاق التطبيق" at bounding box center [609, 536] width 143 height 20
